Goal: Task Accomplishment & Management: Manage account settings

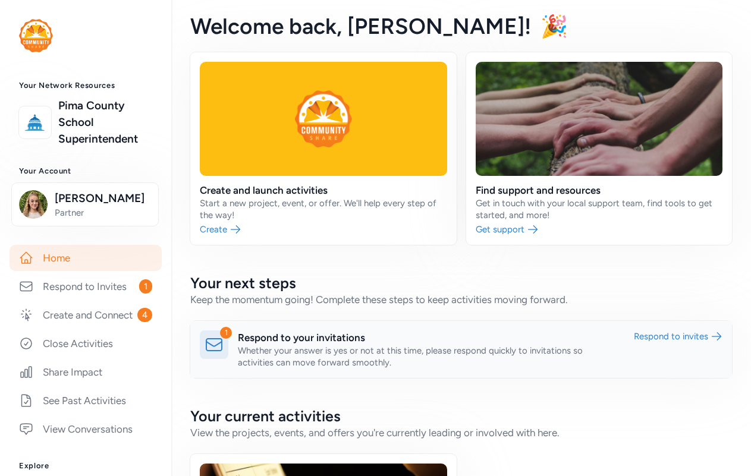
click at [332, 342] on link at bounding box center [460, 349] width 541 height 57
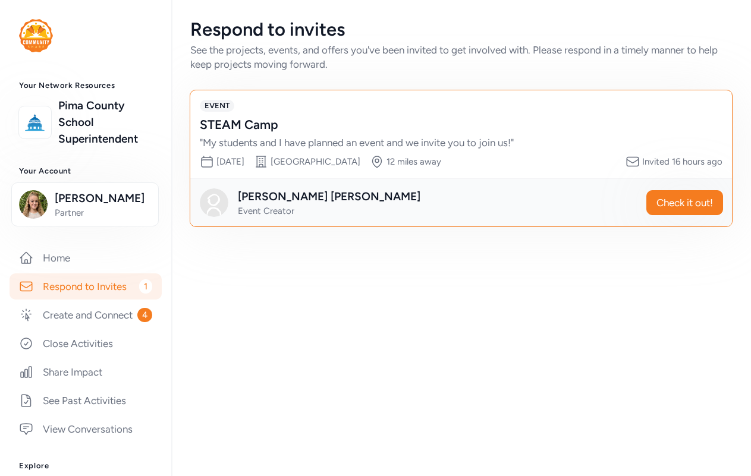
click at [363, 125] on div "STEAM Camp" at bounding box center [449, 125] width 499 height 17
click at [700, 196] on span "Check it out!" at bounding box center [684, 203] width 56 height 14
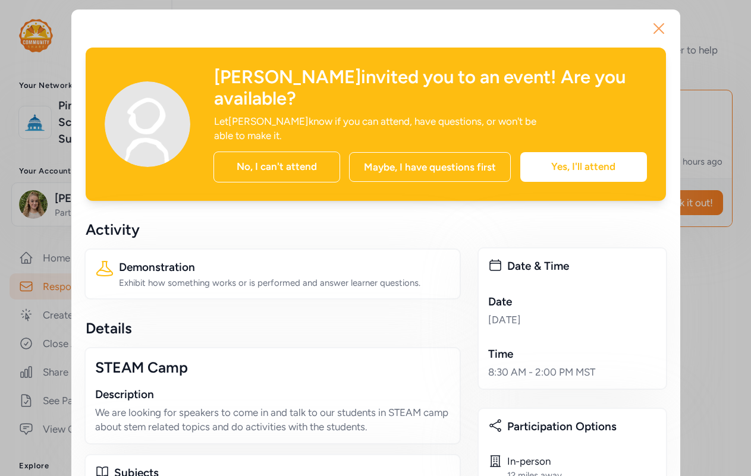
click at [659, 31] on icon "button" at bounding box center [658, 28] width 19 height 19
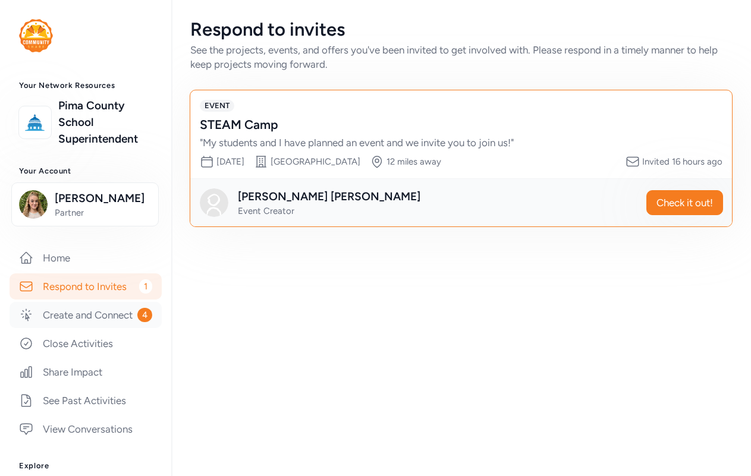
click at [99, 328] on link "Create and Connect 4" at bounding box center [86, 315] width 152 height 26
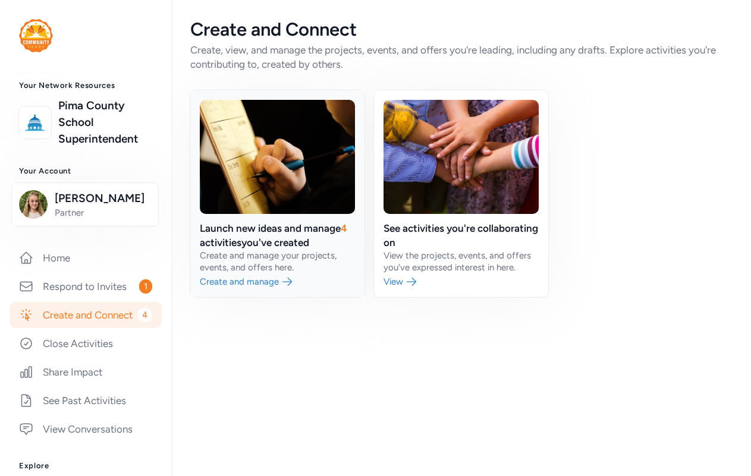
click at [232, 253] on link at bounding box center [277, 193] width 174 height 207
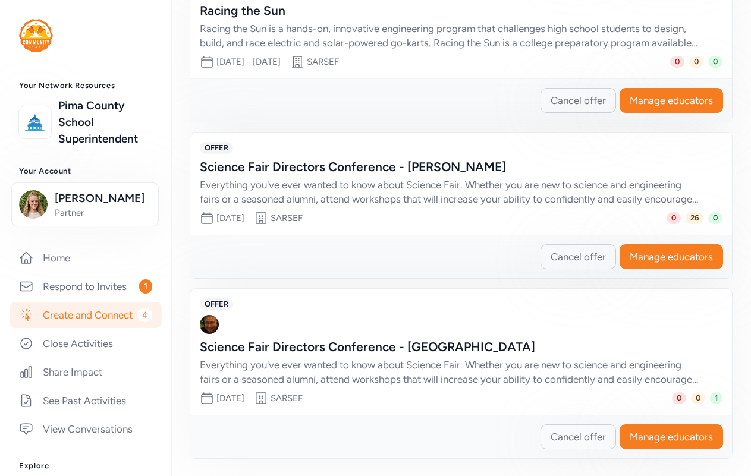
scroll to position [602, 0]
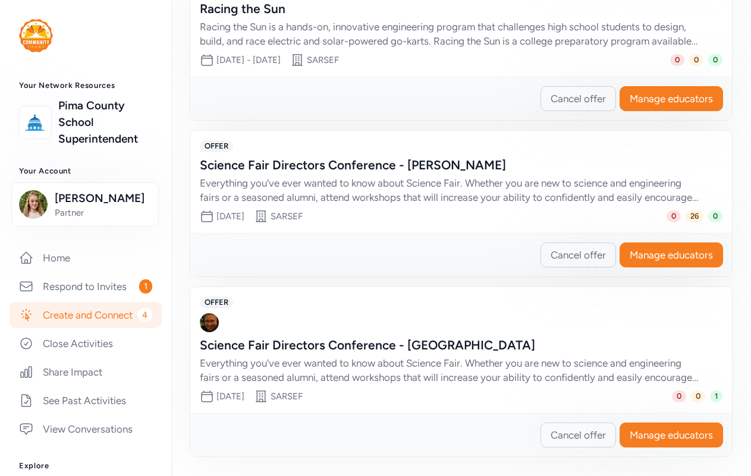
click at [597, 196] on div "Everything you've ever wanted to know about Science Fair. Whether you are new t…" at bounding box center [449, 190] width 499 height 29
click at [674, 254] on span "Manage educators" at bounding box center [670, 255] width 83 height 14
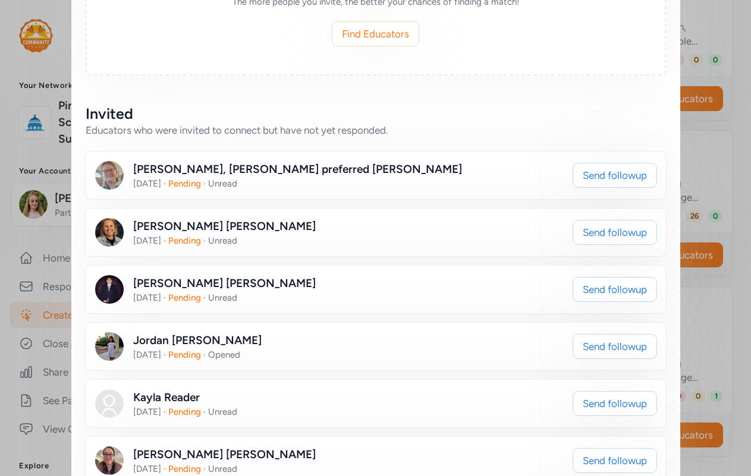
scroll to position [476, 0]
